Goal: Information Seeking & Learning: Compare options

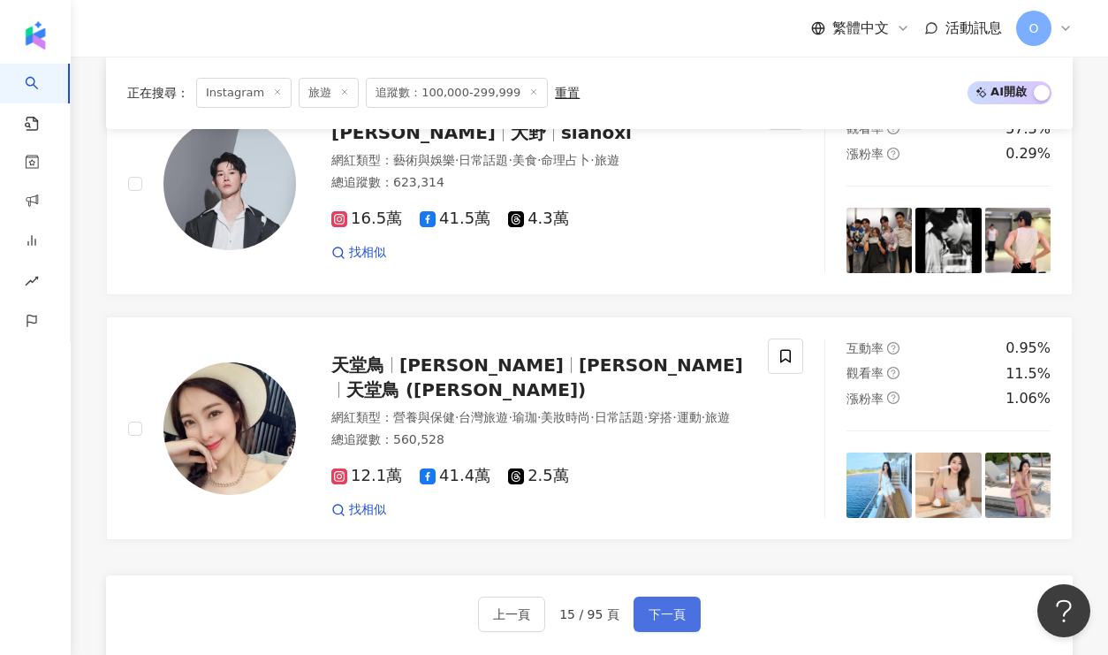
click at [679, 607] on span "下一頁" at bounding box center [667, 614] width 37 height 14
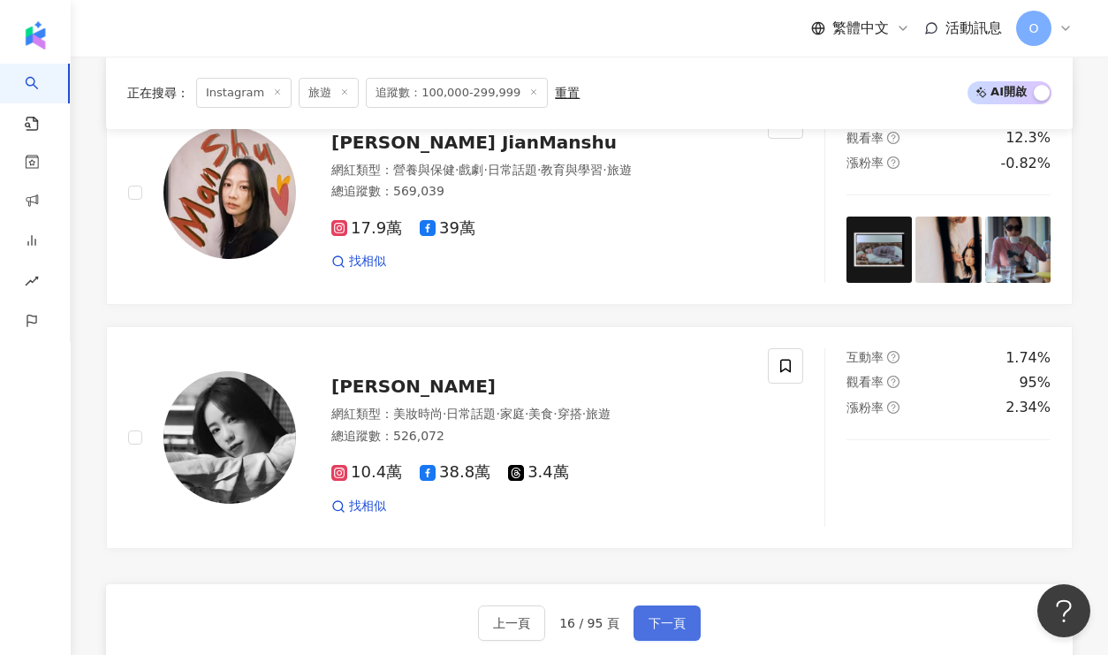
scroll to position [2818, 0]
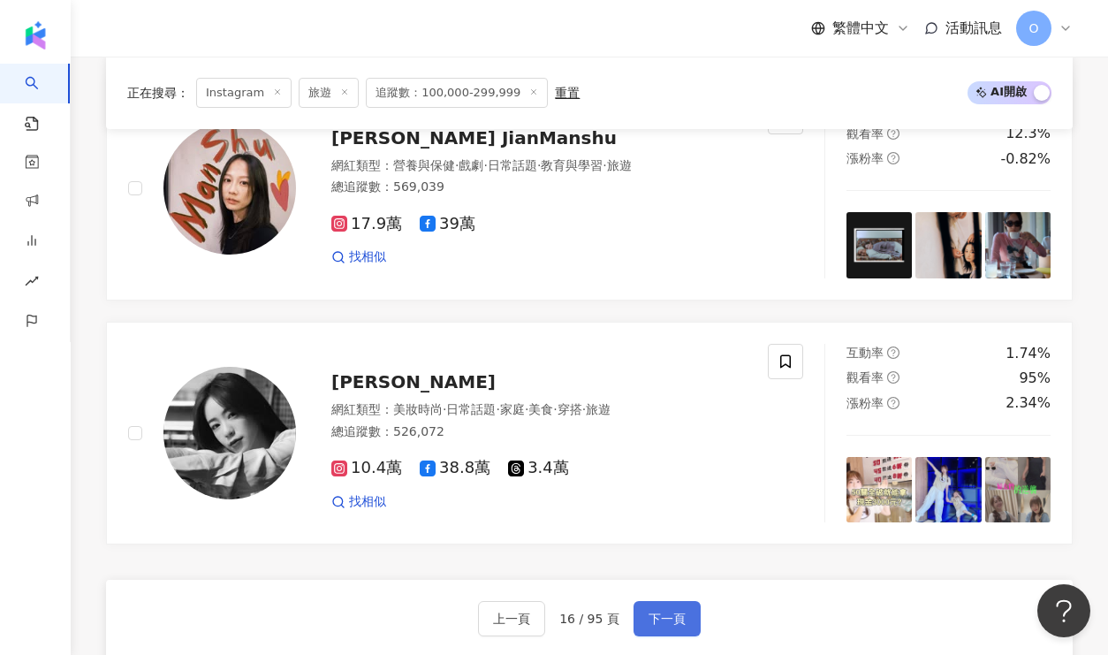
click at [689, 601] on button "下一頁" at bounding box center [667, 618] width 67 height 35
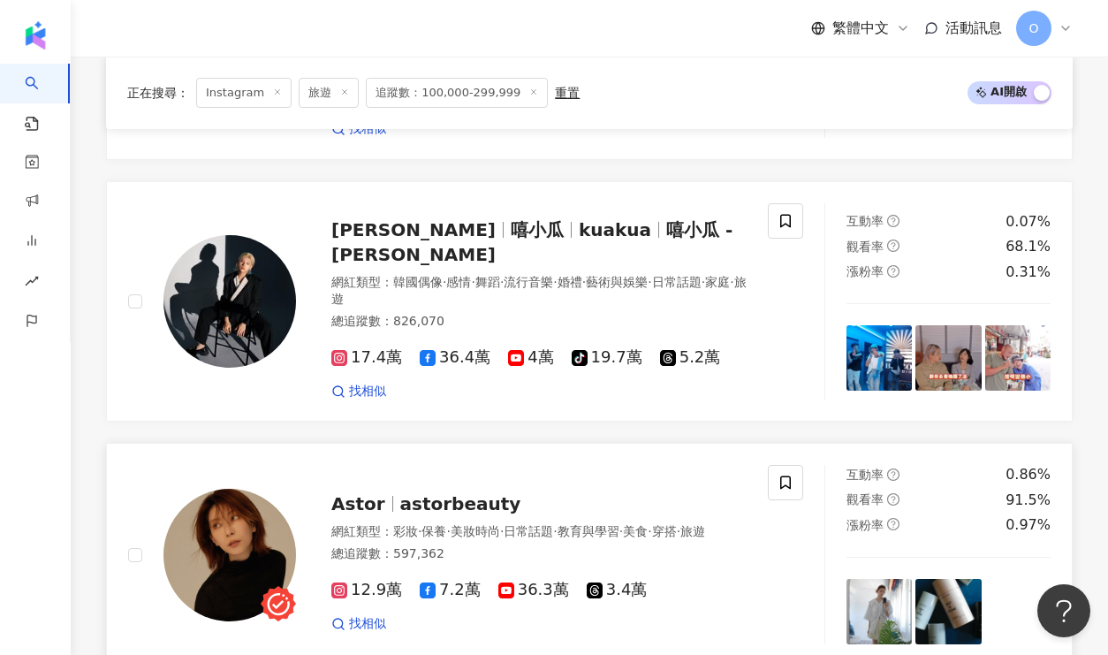
scroll to position [2866, 0]
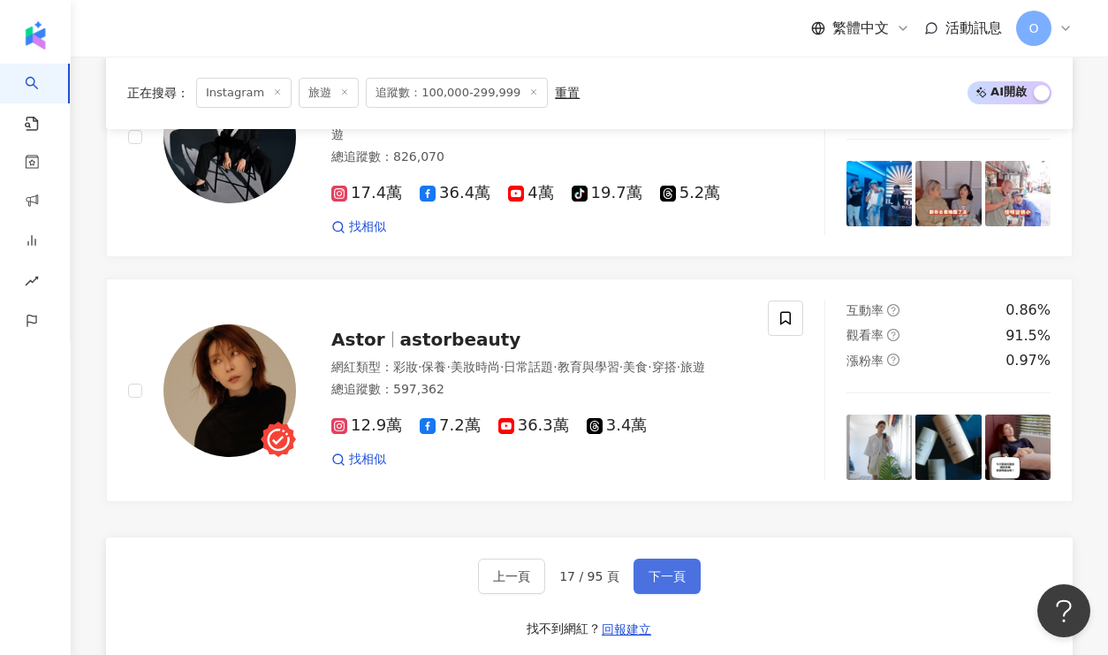
click at [673, 569] on span "下一頁" at bounding box center [667, 576] width 37 height 14
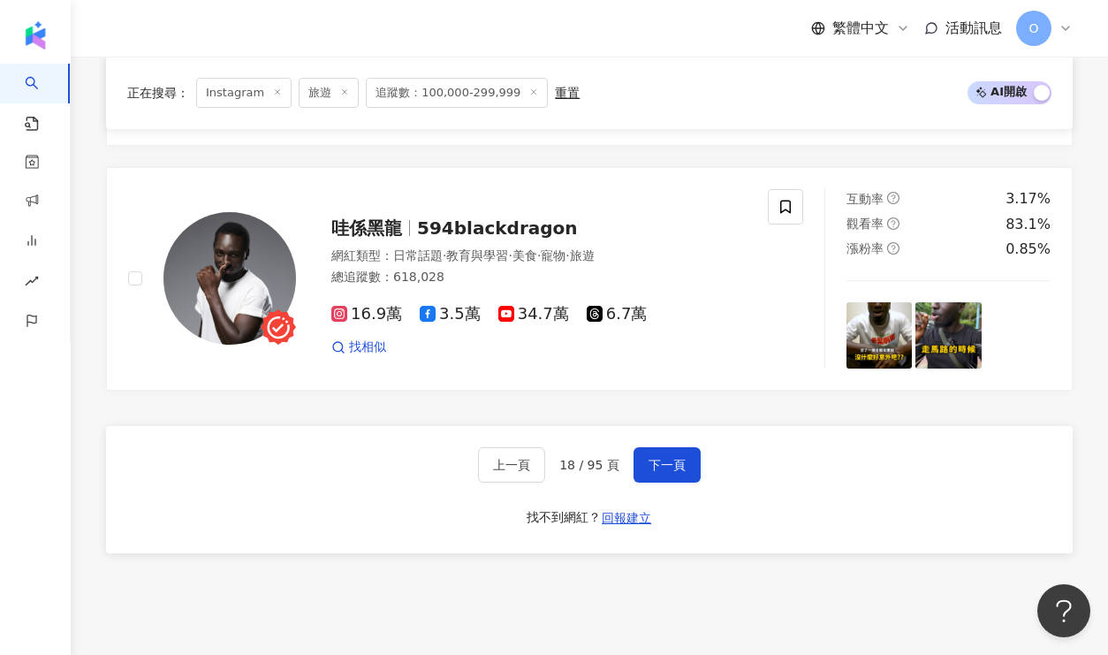
scroll to position [2938, 0]
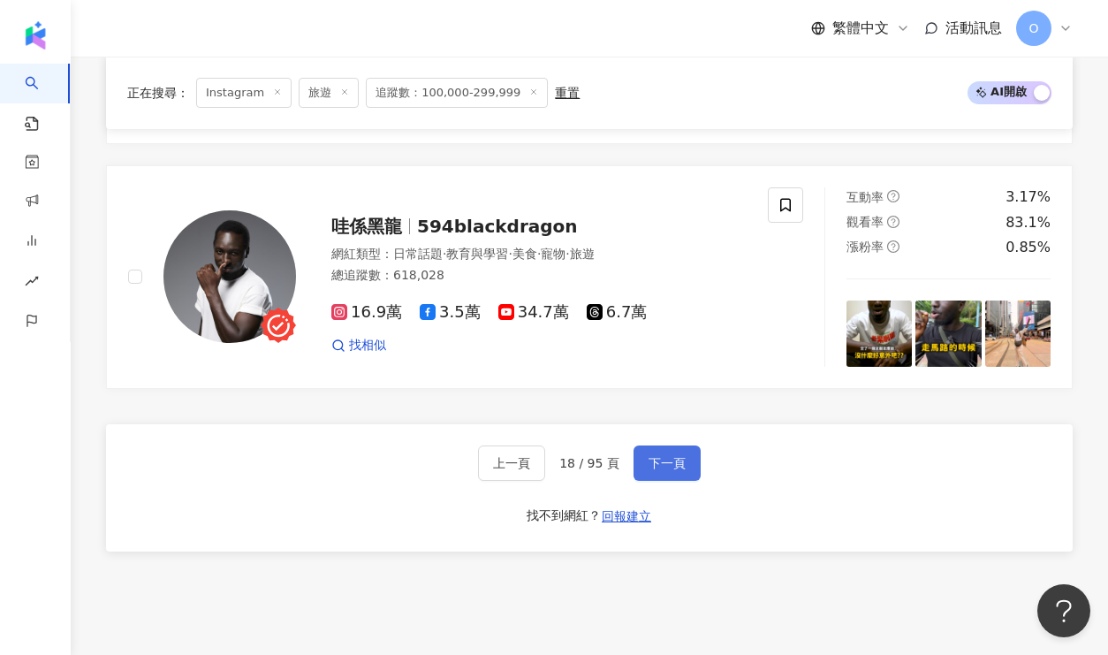
click at [668, 445] on button "下一頁" at bounding box center [667, 462] width 67 height 35
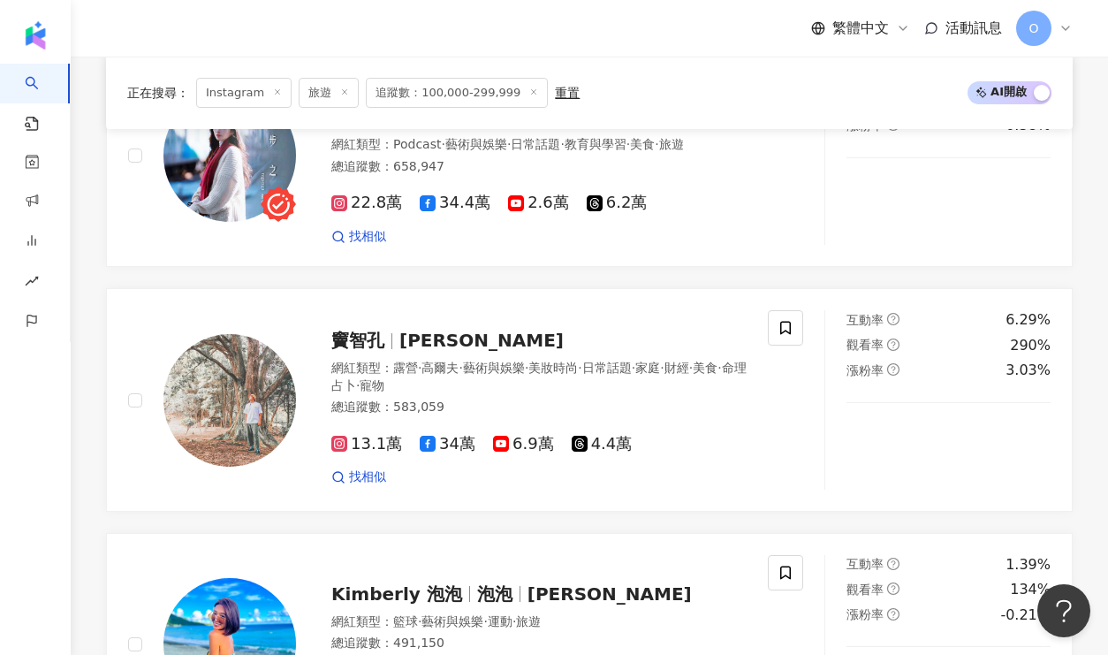
scroll to position [2992, 0]
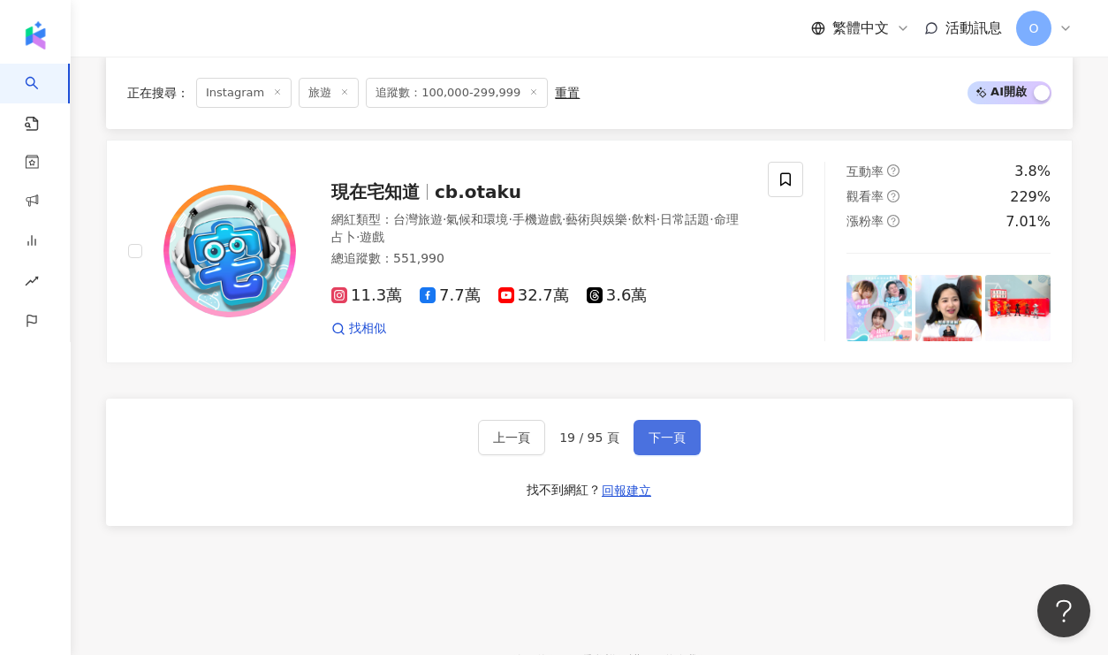
click at [657, 430] on span "下一頁" at bounding box center [667, 437] width 37 height 14
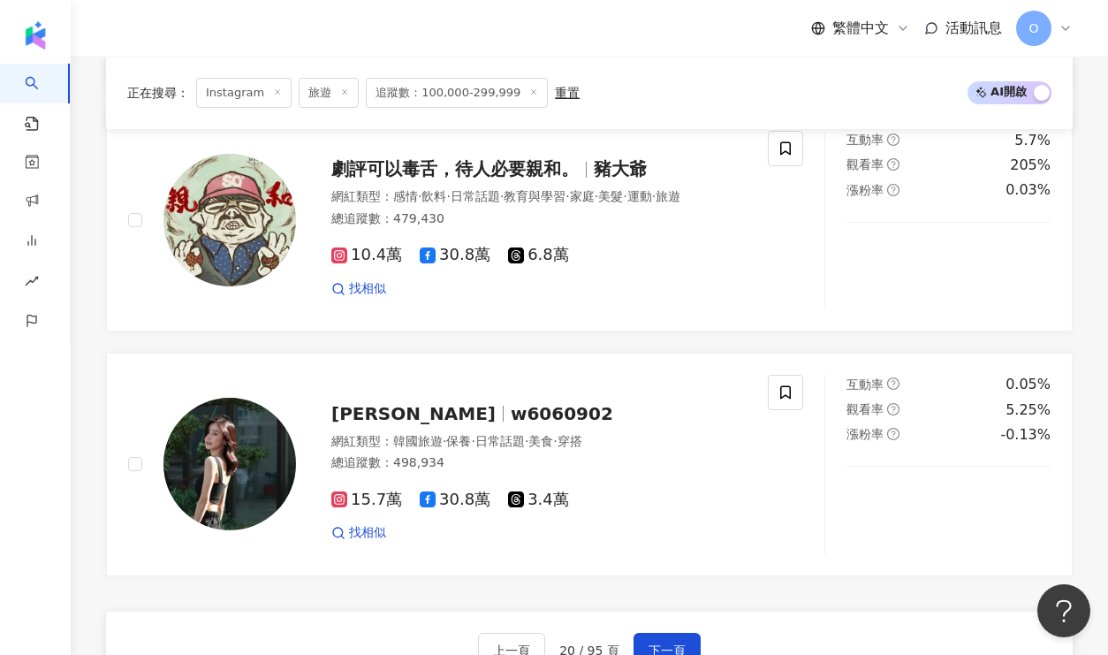
scroll to position [3045, 0]
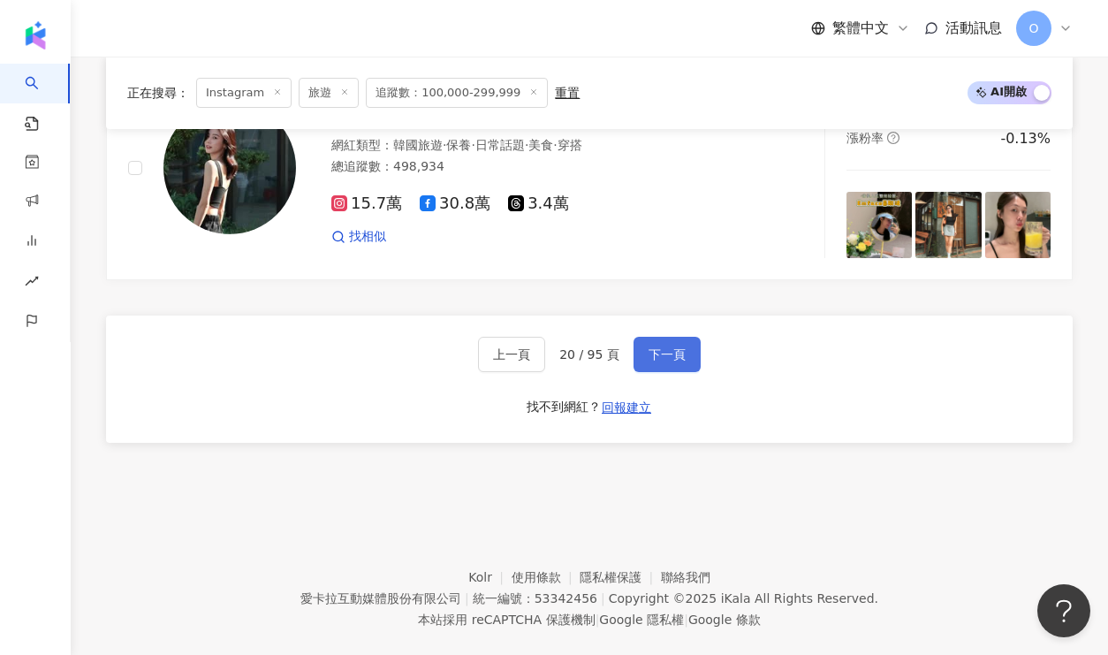
click at [642, 337] on button "下一頁" at bounding box center [667, 354] width 67 height 35
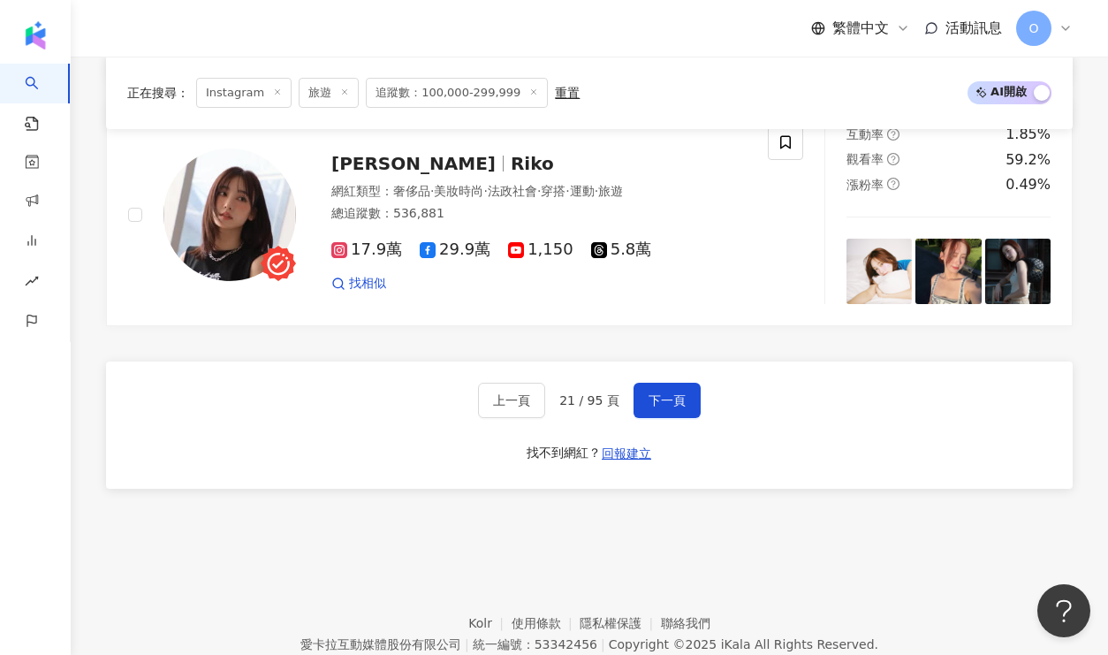
click at [343, 90] on line at bounding box center [345, 92] width 4 height 4
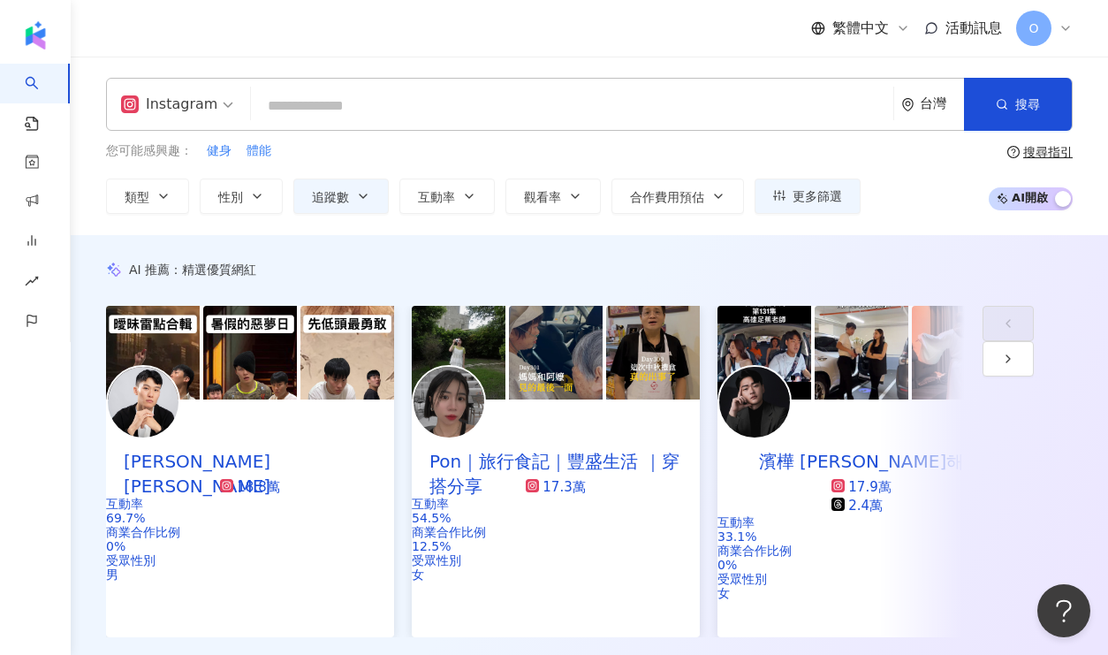
click at [161, 176] on div "您可能感興趣： 健身 體能 類型 性別 追蹤數 互動率 觀看率 合作費用預估 更多篩選 ****** - ****** 不限 小型 奈米網紅 (<1萬) 微型…" at bounding box center [483, 177] width 755 height 72
click at [125, 198] on span "類型" at bounding box center [137, 197] width 25 height 14
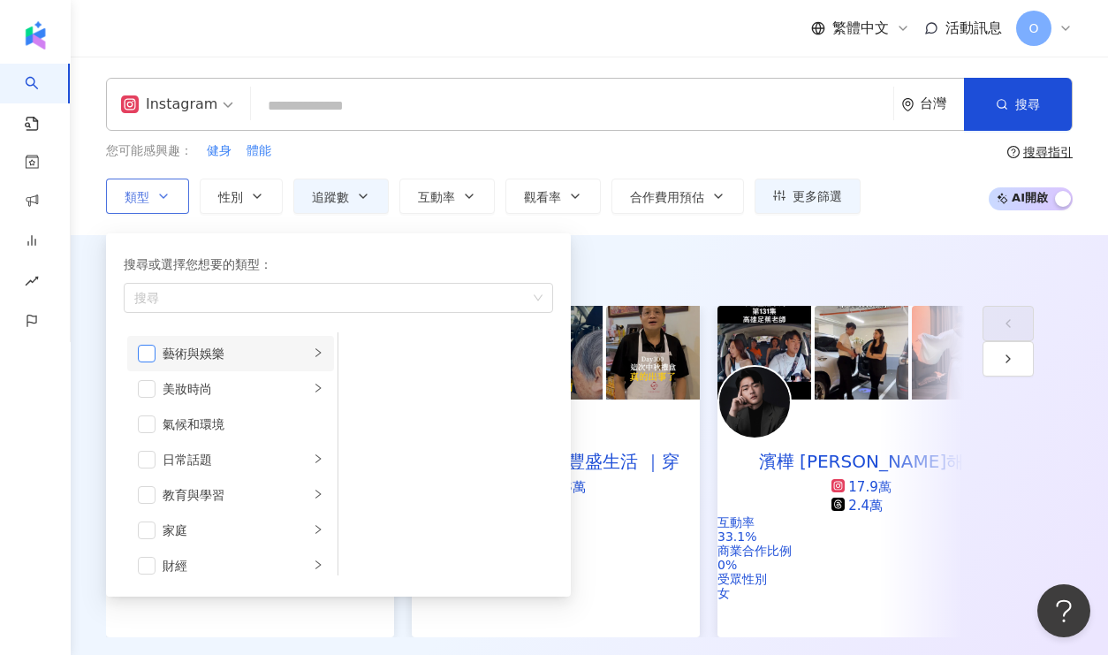
click at [143, 350] on span "button" at bounding box center [147, 354] width 18 height 18
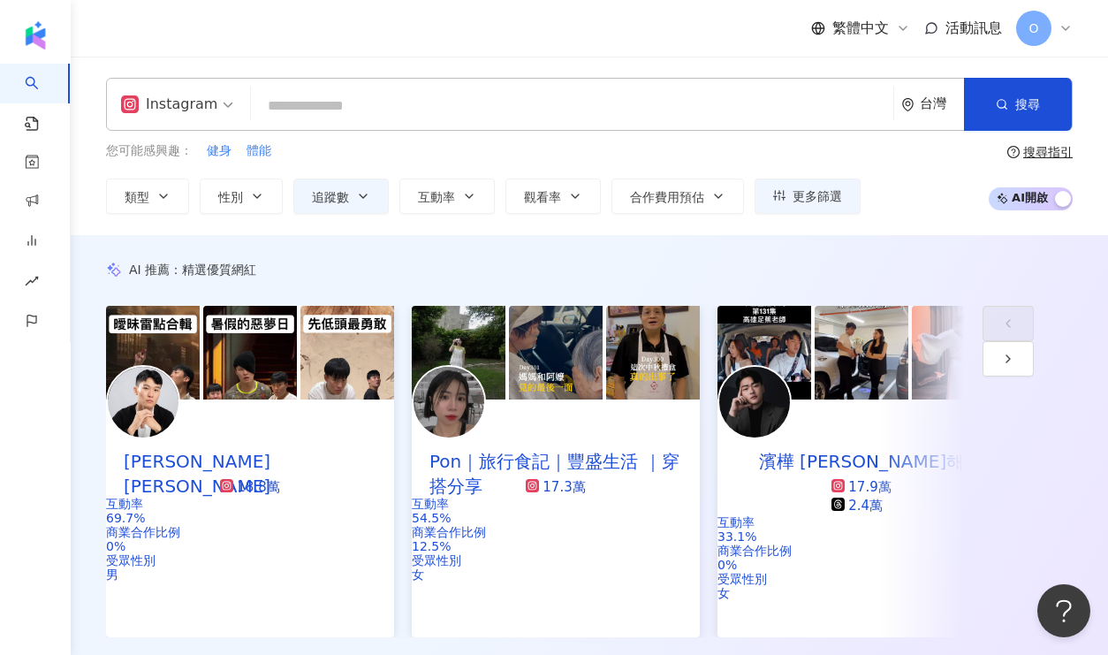
click at [612, 239] on div "AI 推薦 ： 精選優質網紅 [PERSON_NAME][PERSON_NAME] 18.8萬 互動率 69.7% 商業合作比例 0% 受眾性別 男 Pon｜…" at bounding box center [589, 468] width 1037 height 467
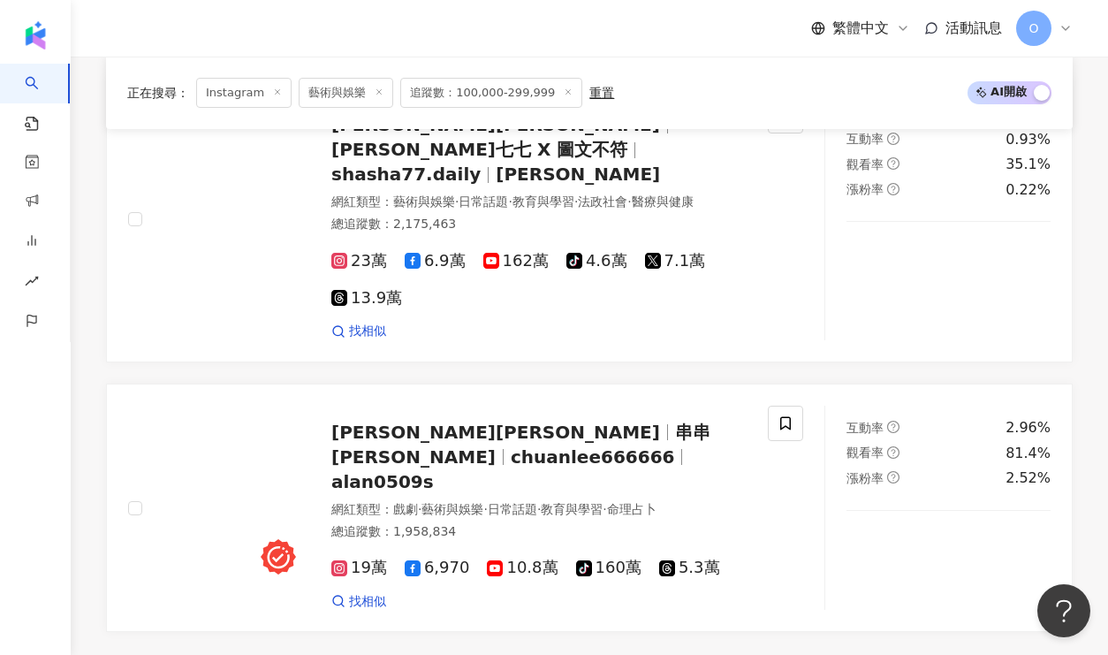
scroll to position [3109, 0]
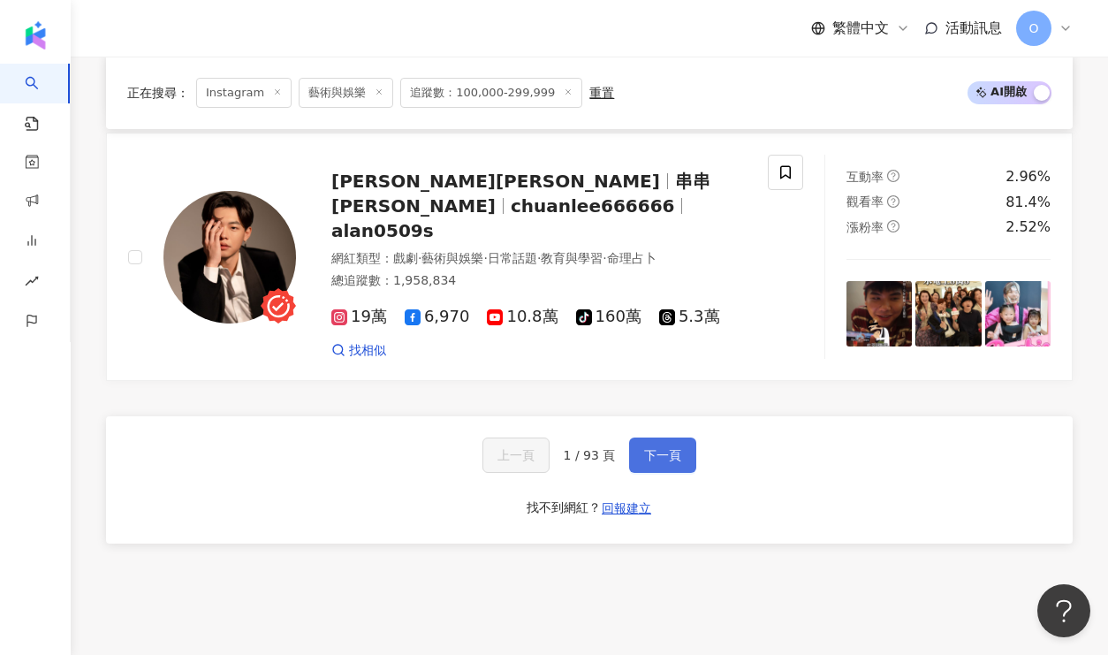
click at [668, 448] on span "下一頁" at bounding box center [662, 455] width 37 height 14
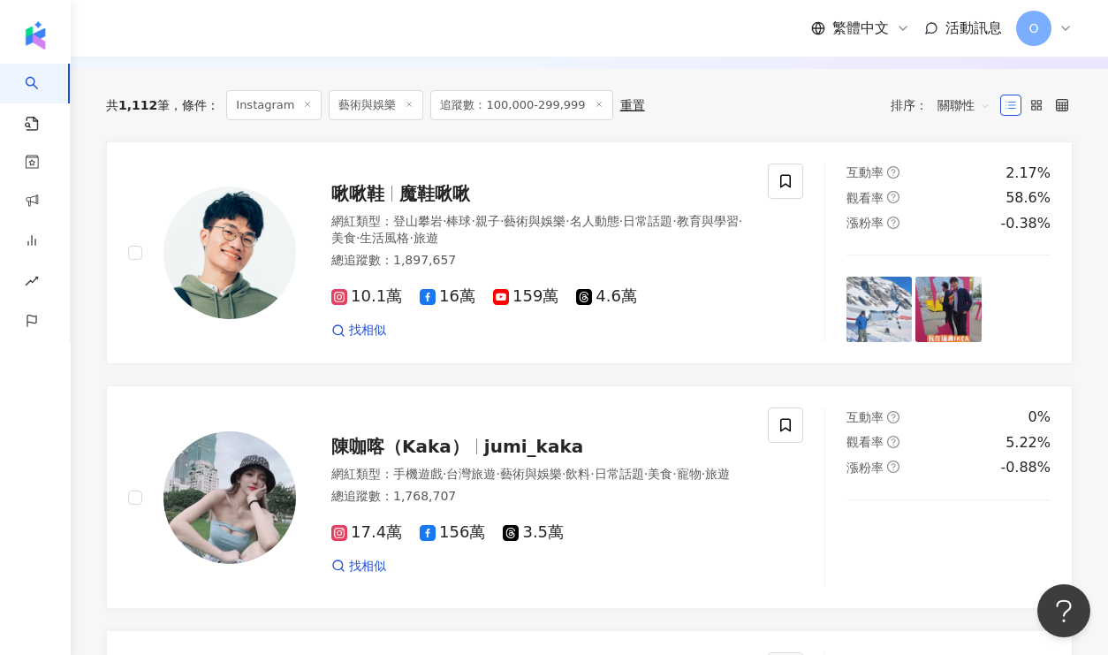
scroll to position [241, 0]
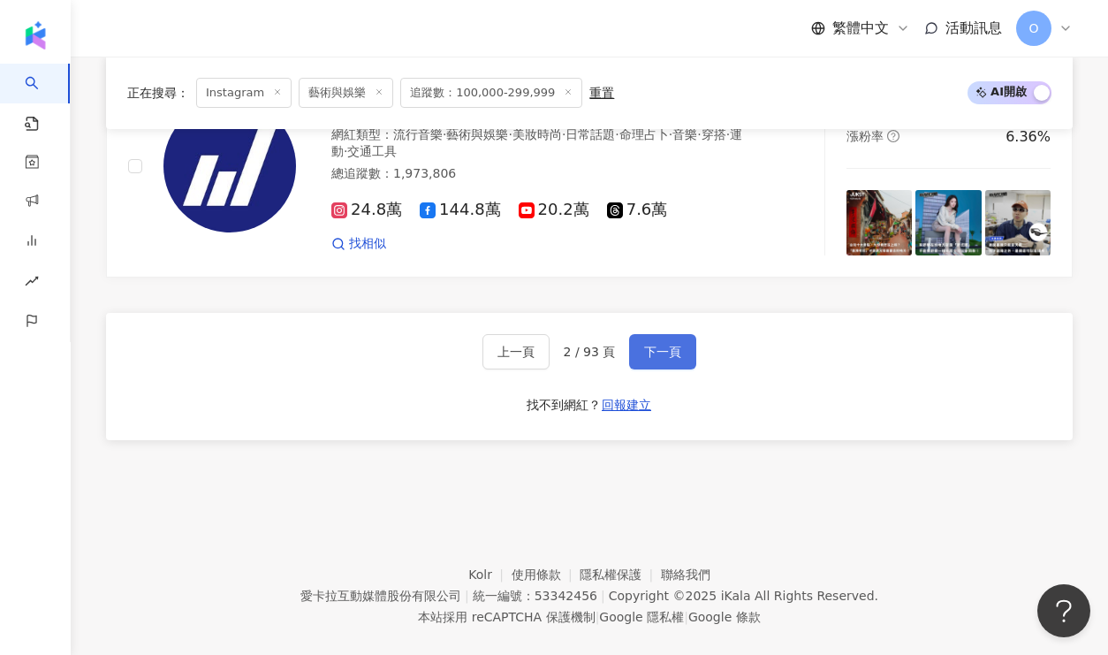
click at [675, 337] on button "下一頁" at bounding box center [662, 351] width 67 height 35
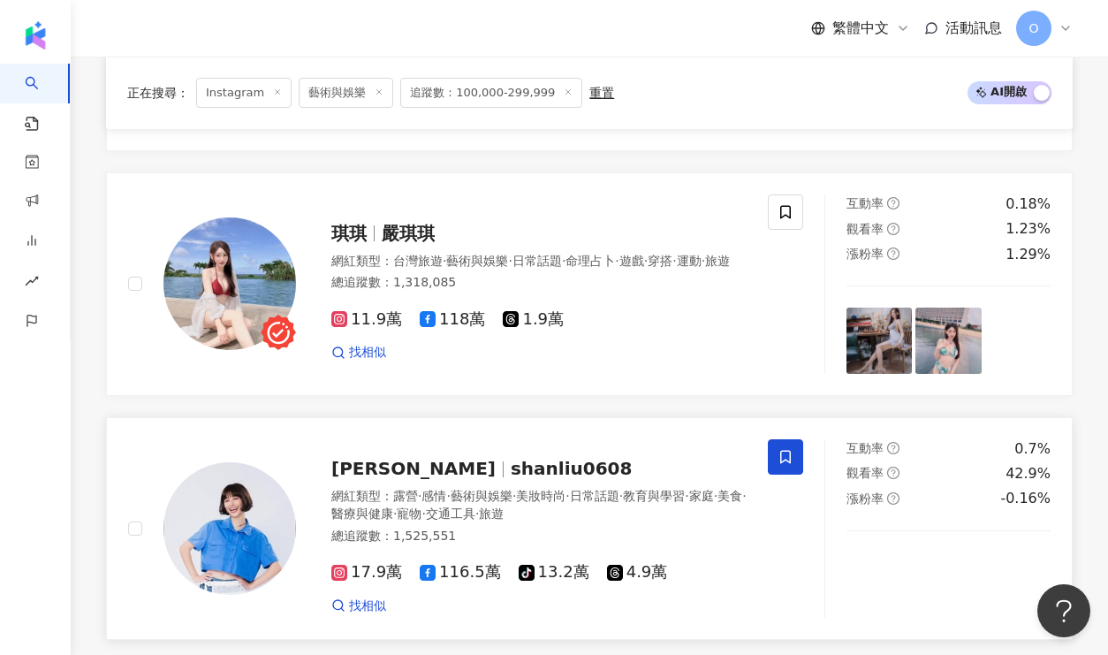
scroll to position [3063, 0]
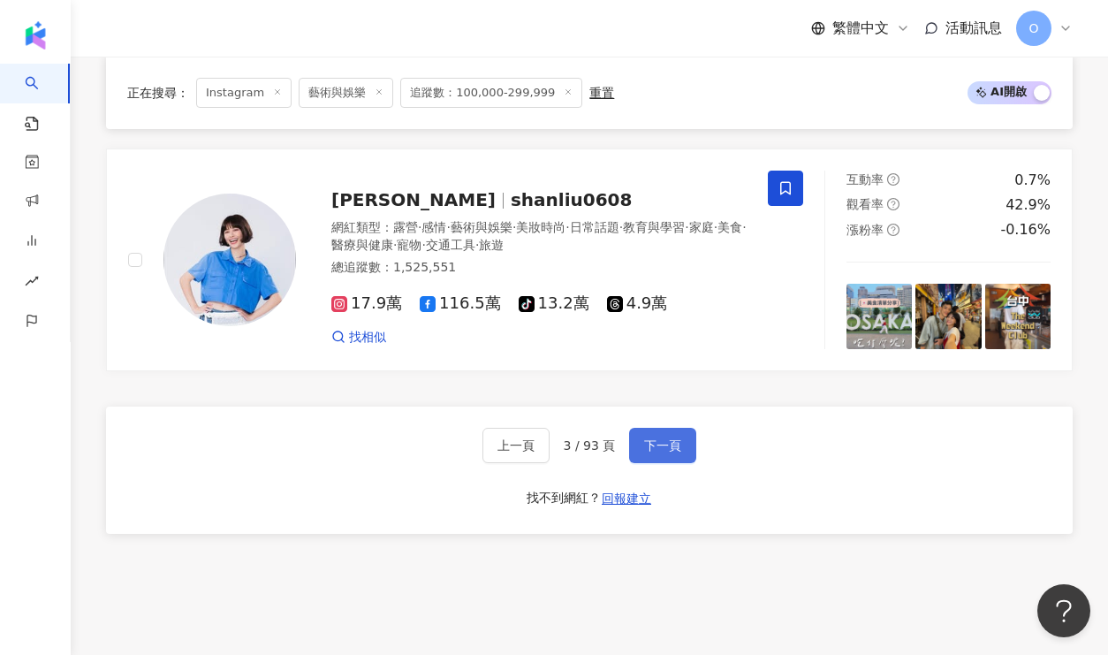
click at [670, 438] on span "下一頁" at bounding box center [662, 445] width 37 height 14
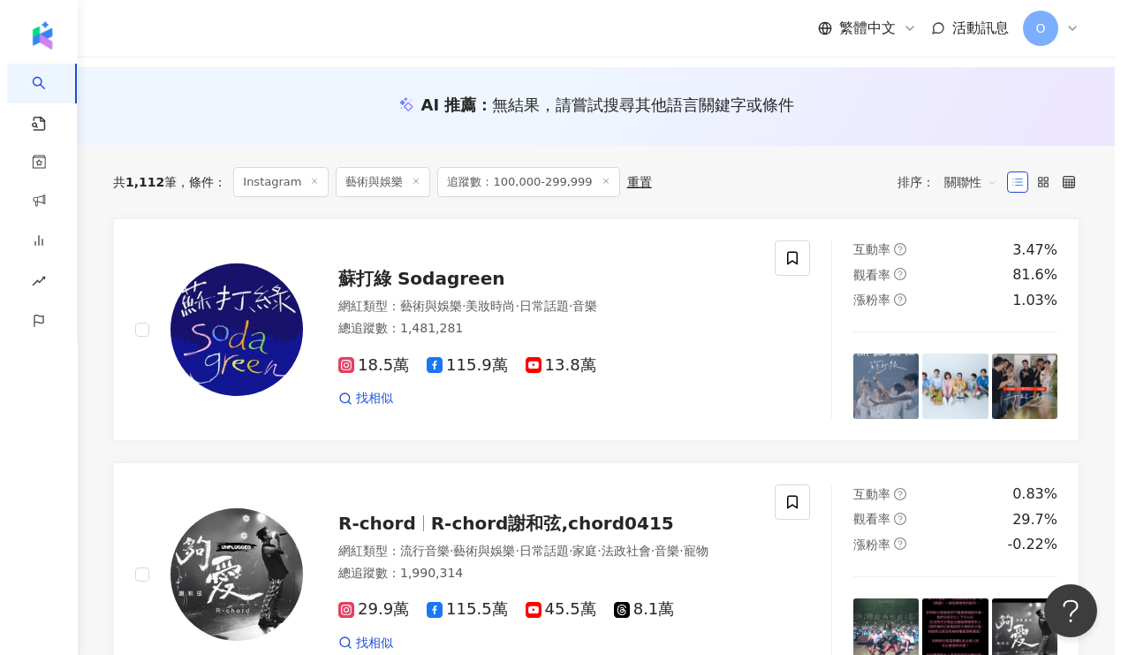
scroll to position [0, 0]
